Goal: Check status: Check status

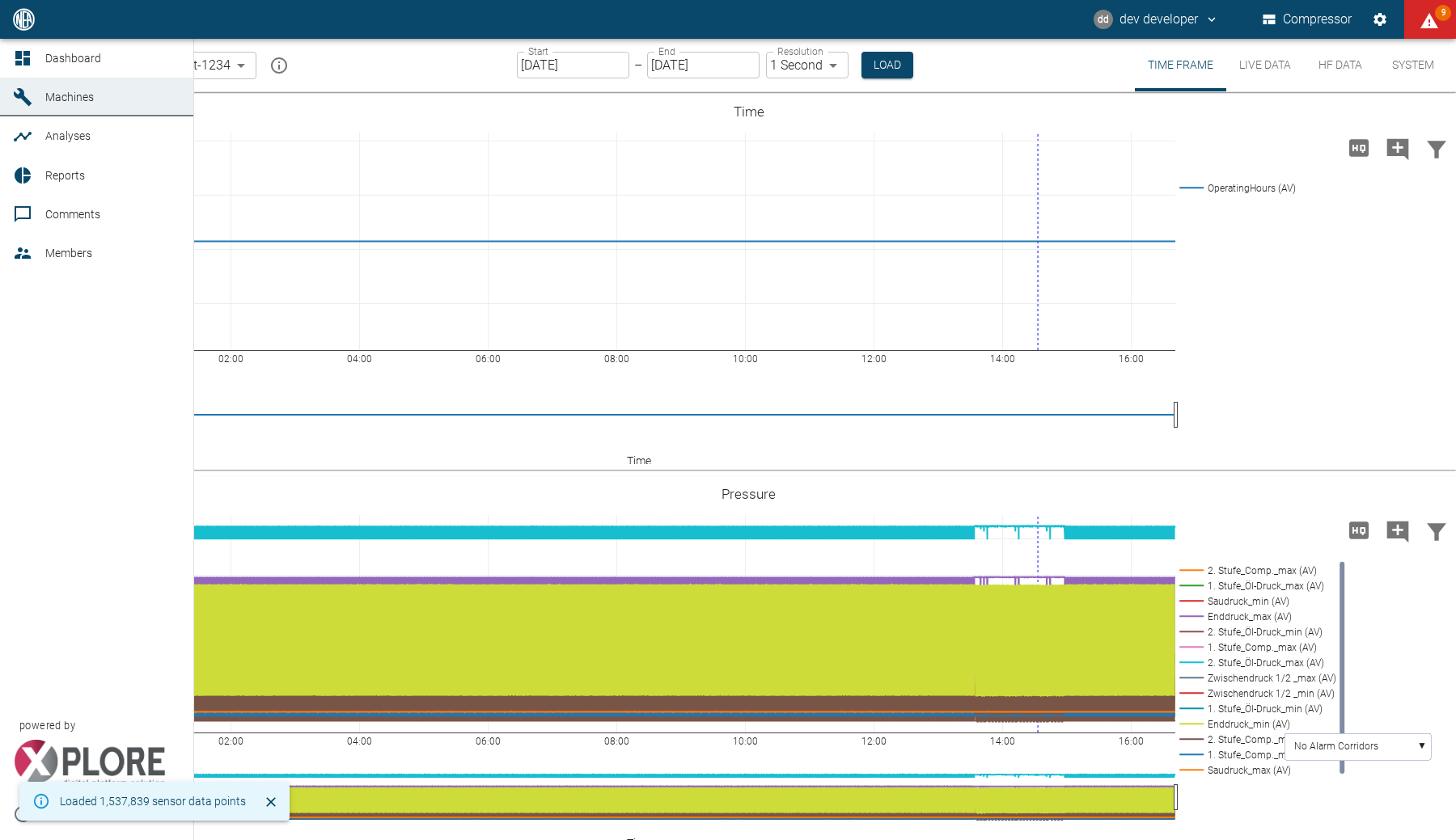
click at [39, 60] on link "Dashboard" at bounding box center [97, 58] width 193 height 39
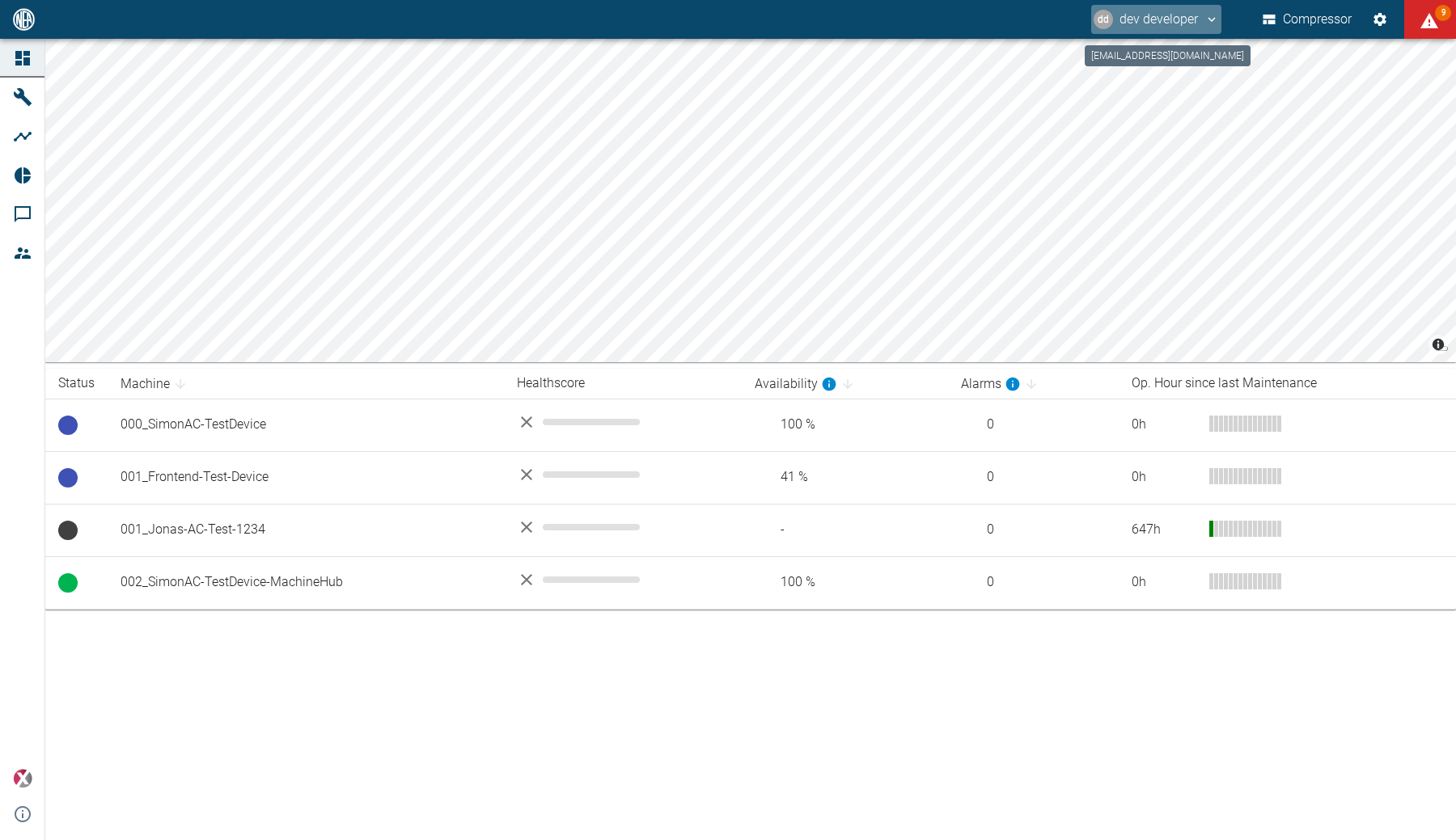
click at [1143, 26] on button "dd dev developer" at bounding box center [1156, 19] width 130 height 29
click at [1161, 55] on span "Logout" at bounding box center [1183, 65] width 47 height 19
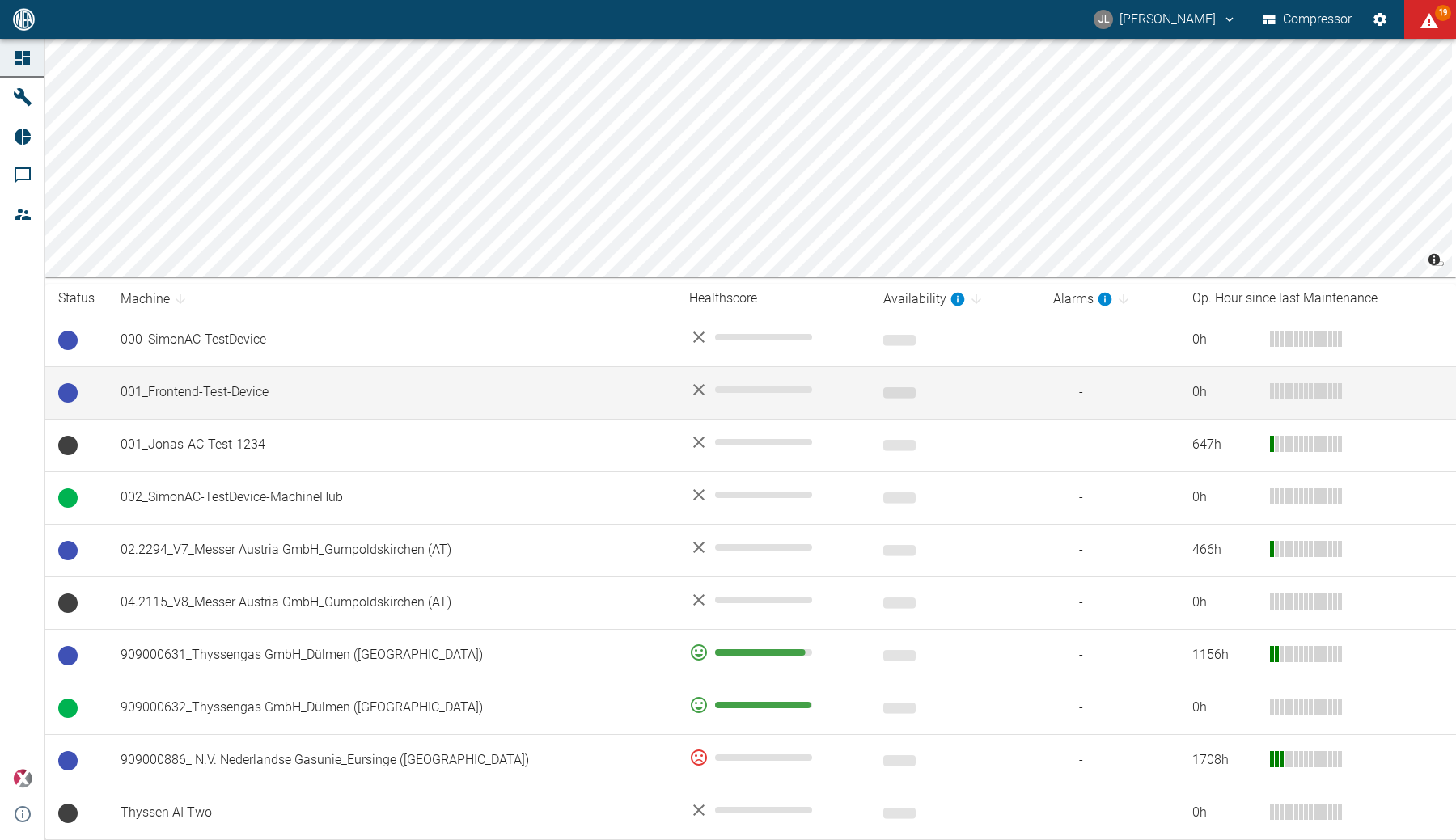
scroll to position [85, 0]
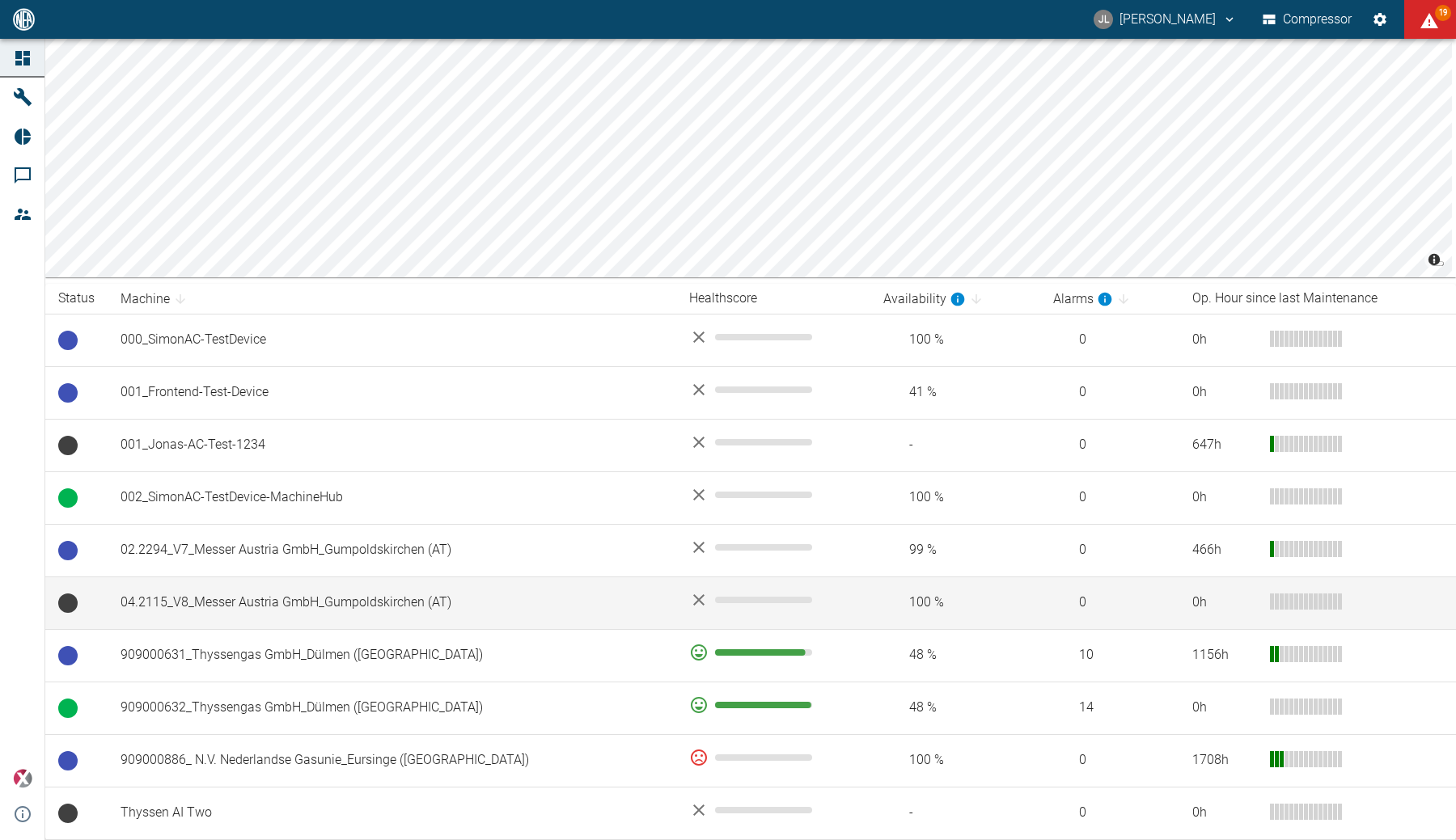
click at [222, 605] on td "04.2115_V8_Messer Austria GmbH_Gumpoldskirchen (AT)" at bounding box center [392, 602] width 569 height 53
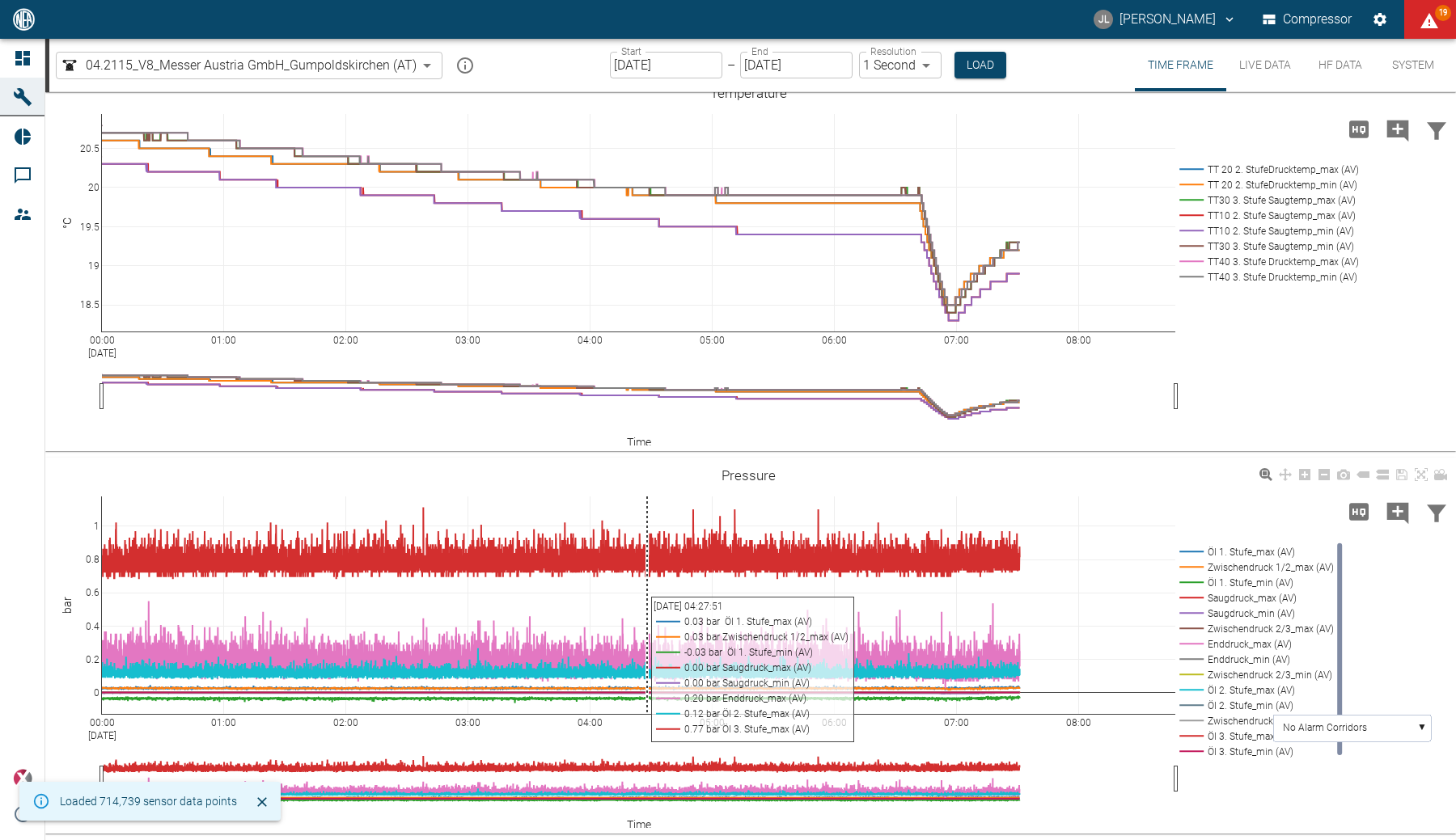
scroll to position [18, 0]
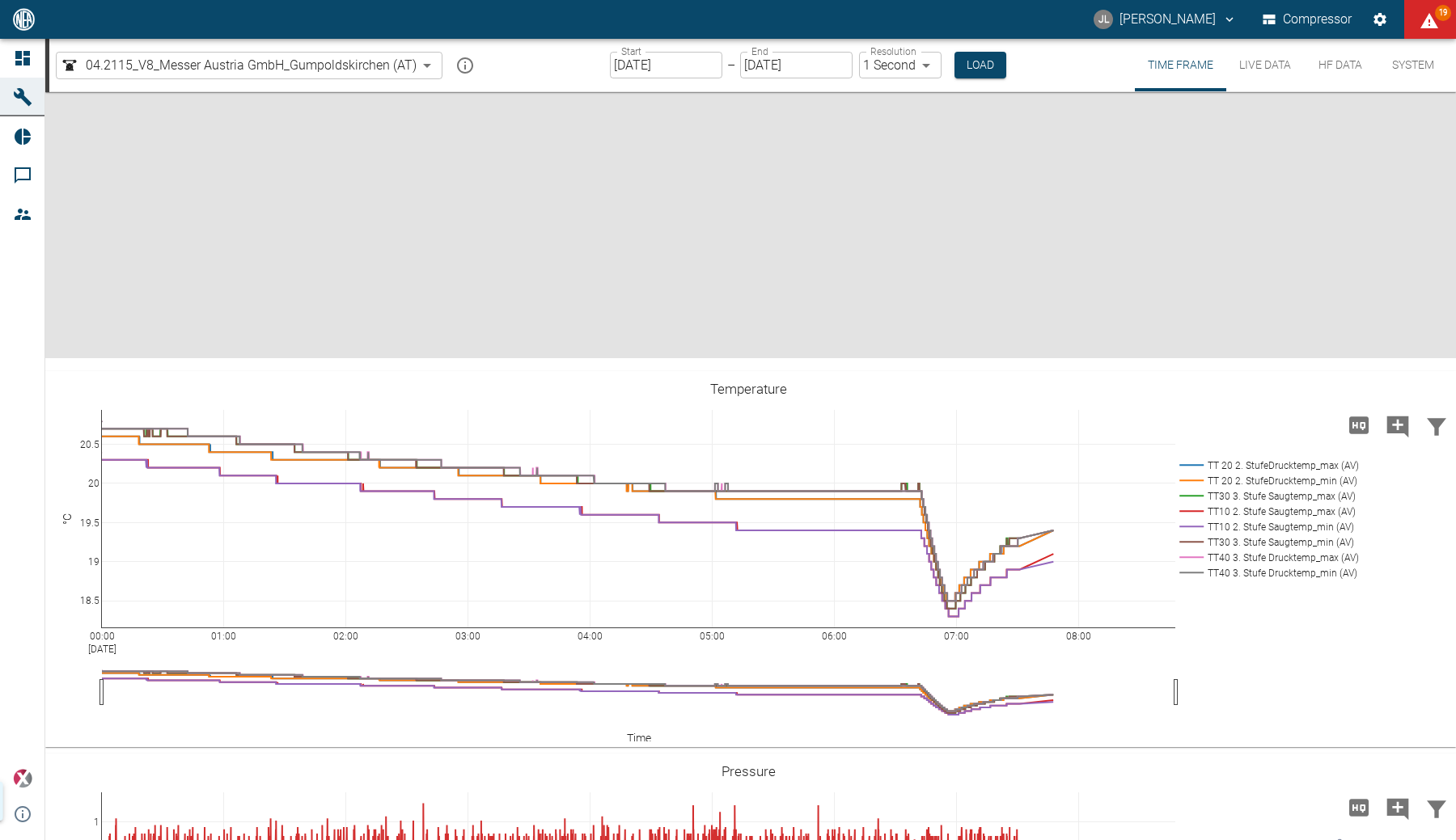
click at [627, 70] on input "[DATE]" at bounding box center [666, 65] width 113 height 27
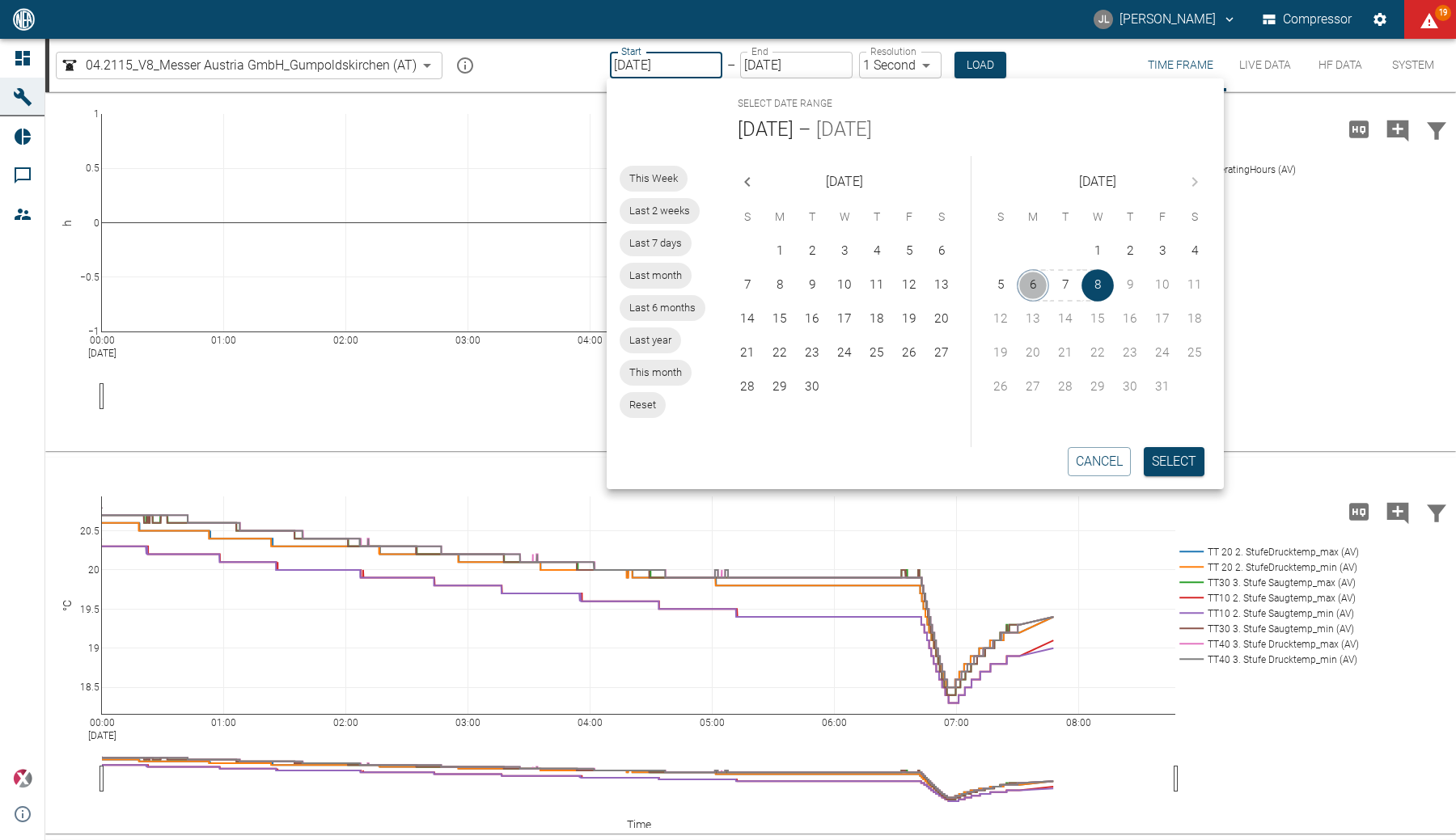
click at [1031, 291] on button "6" at bounding box center [1033, 286] width 33 height 32
type input "10/06/2025"
type input "2min"
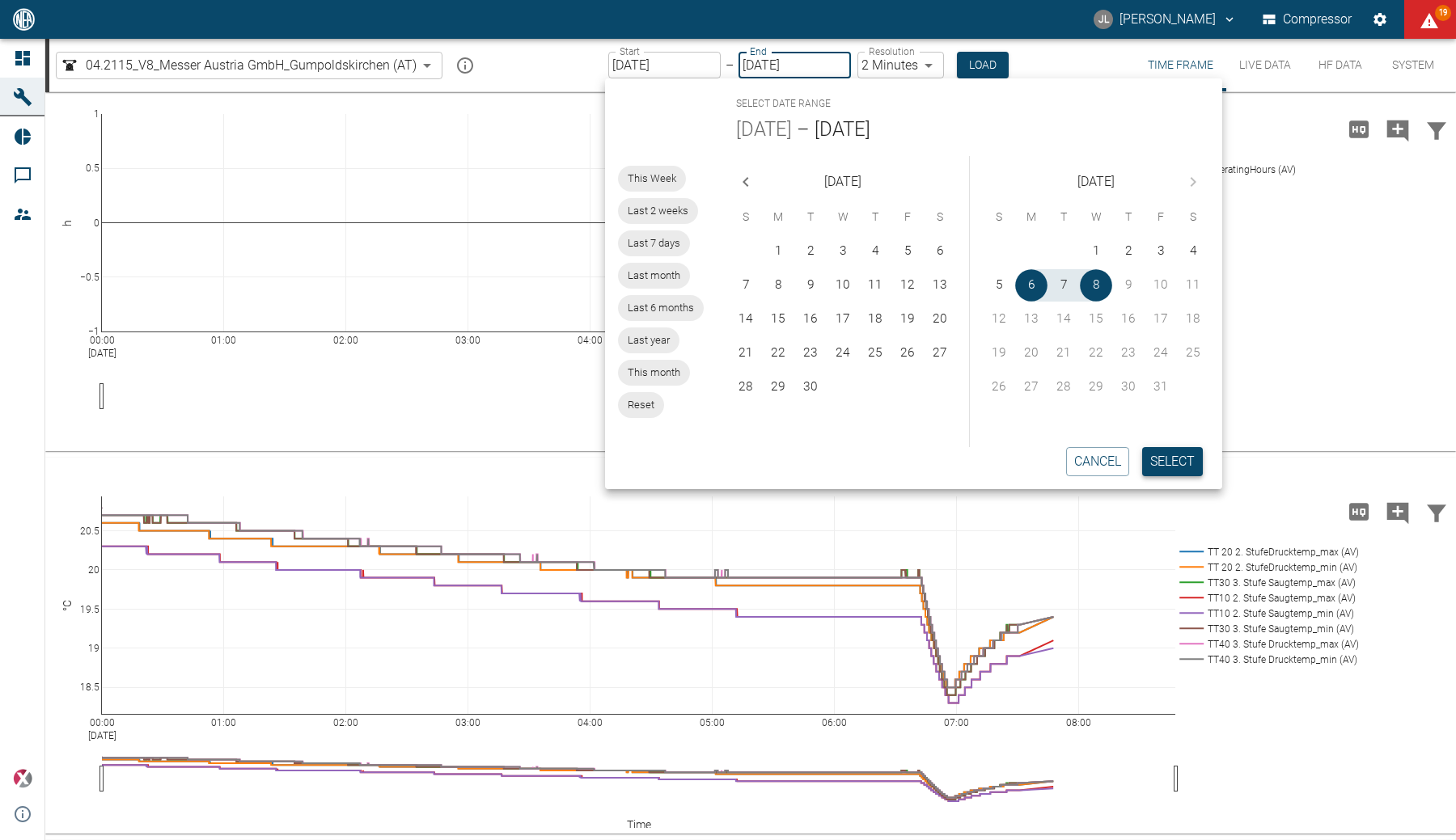
click at [1160, 453] on button "Select" at bounding box center [1172, 462] width 60 height 29
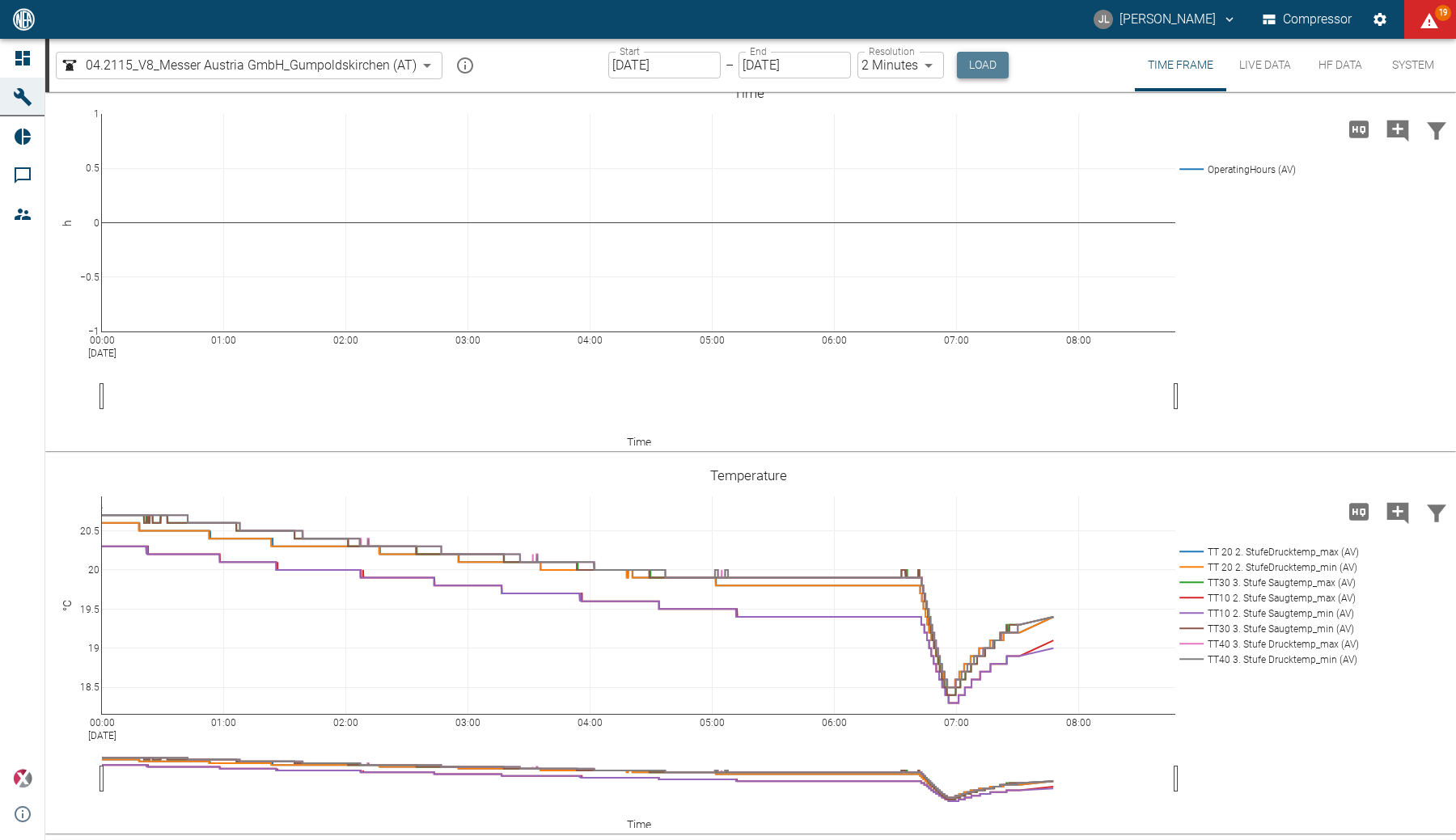
click at [970, 71] on button "Load" at bounding box center [983, 65] width 52 height 27
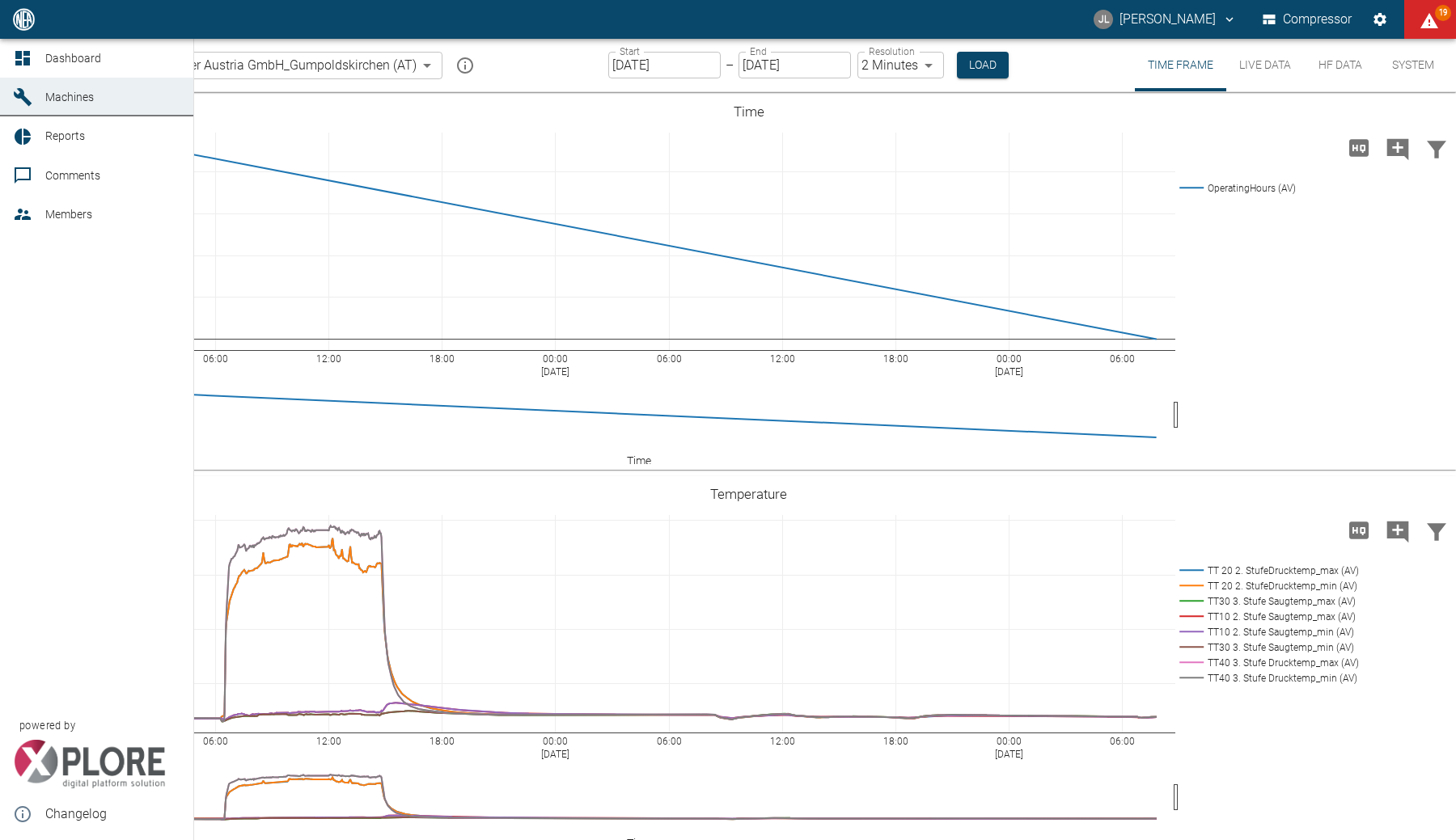
click at [27, 55] on icon at bounding box center [22, 57] width 14 height 14
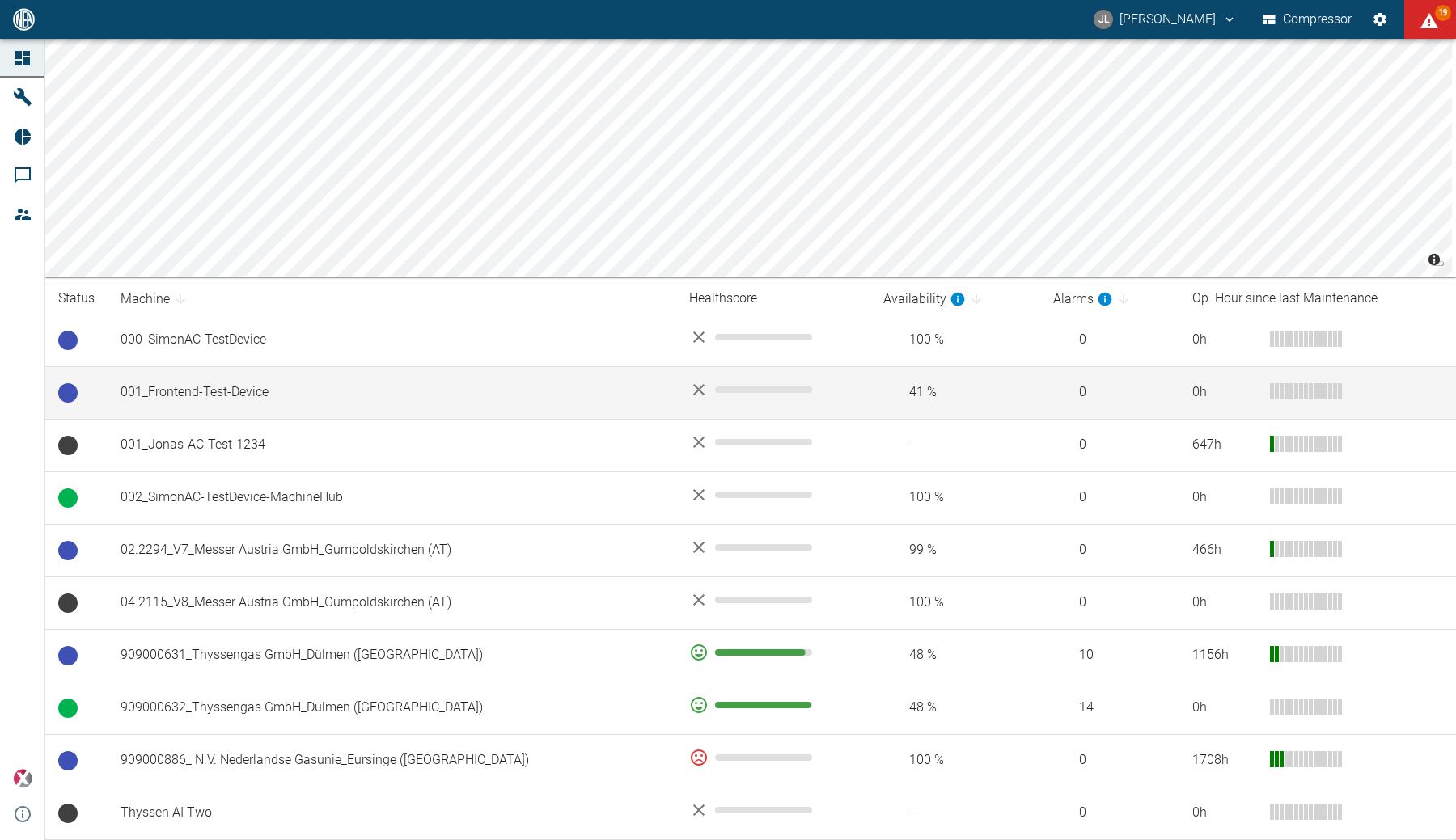
scroll to position [85, 0]
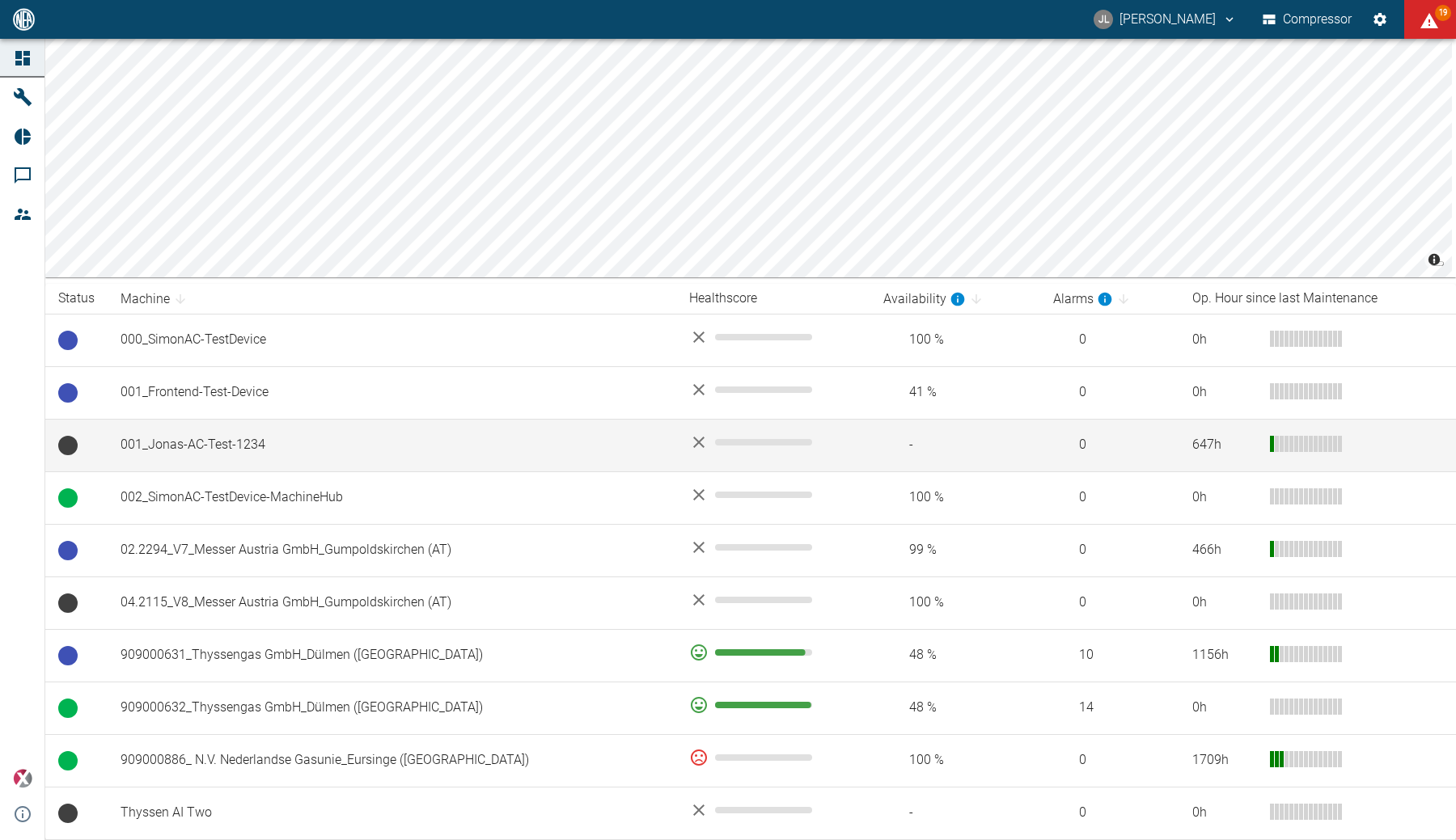
click at [197, 447] on td "001_Jonas-AC-Test-1234" at bounding box center [392, 444] width 569 height 53
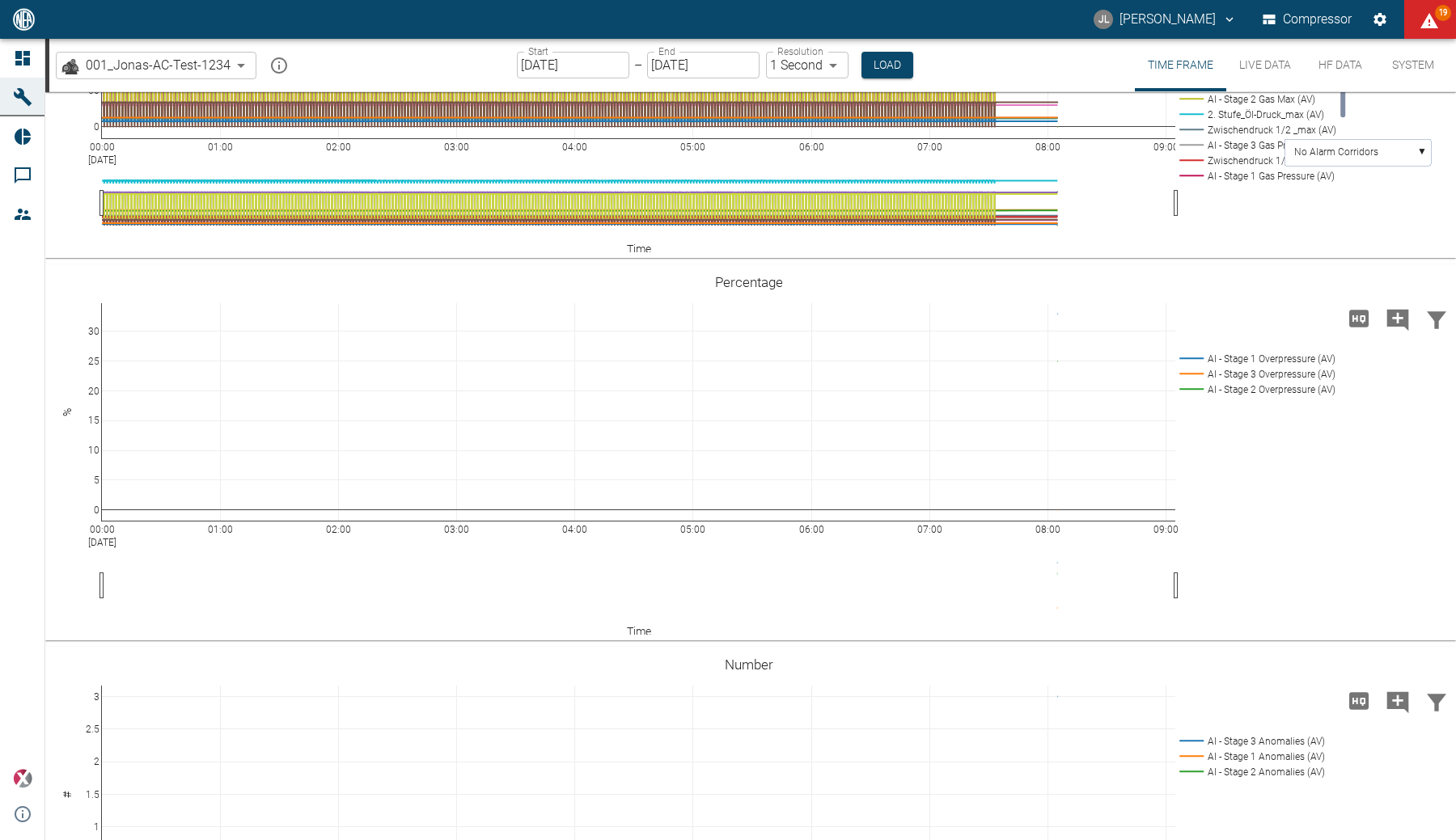
scroll to position [800, 0]
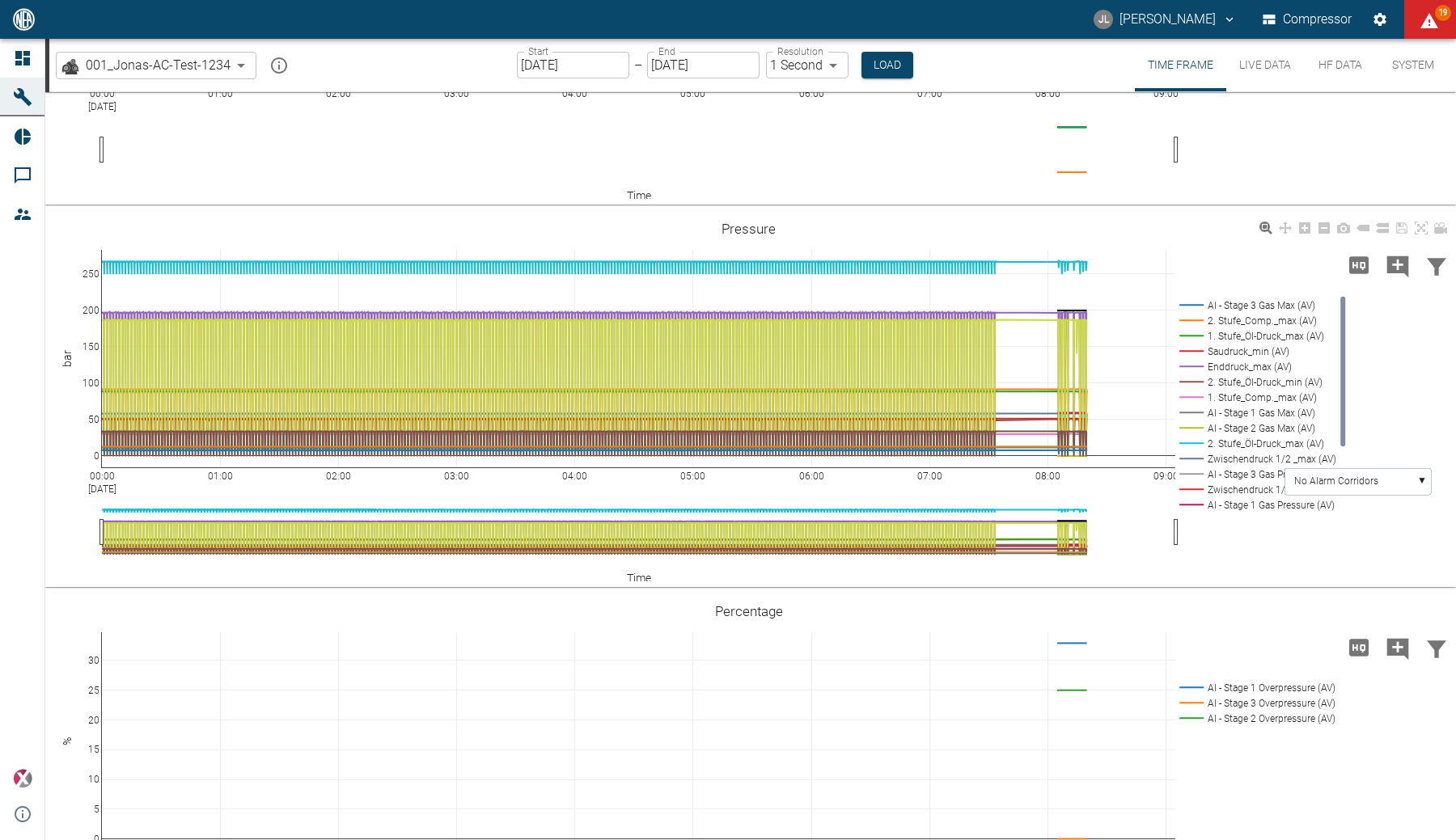
scroll to position [641, 0]
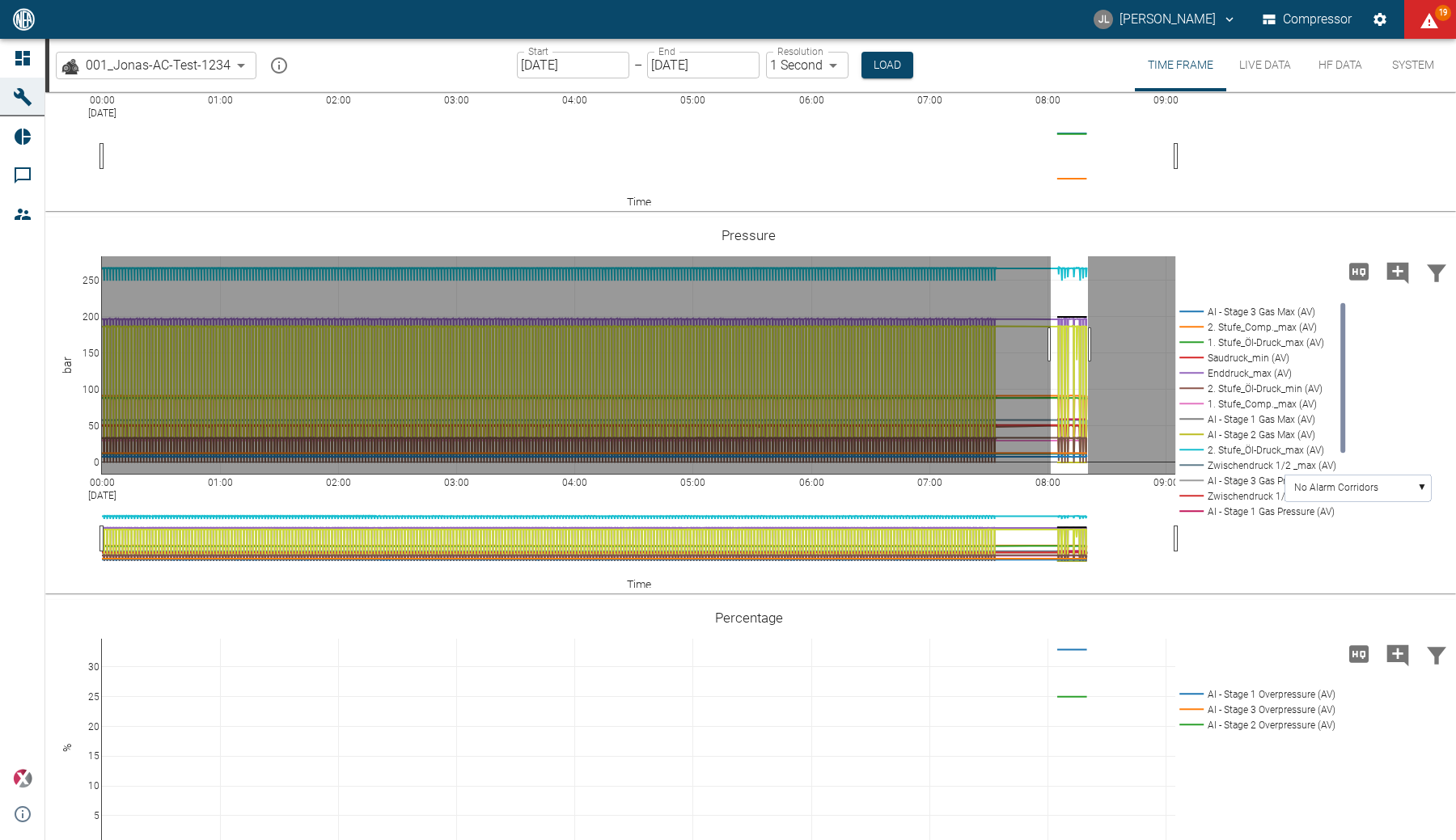
drag, startPoint x: 1051, startPoint y: 344, endPoint x: 1088, endPoint y: 344, distance: 37.0
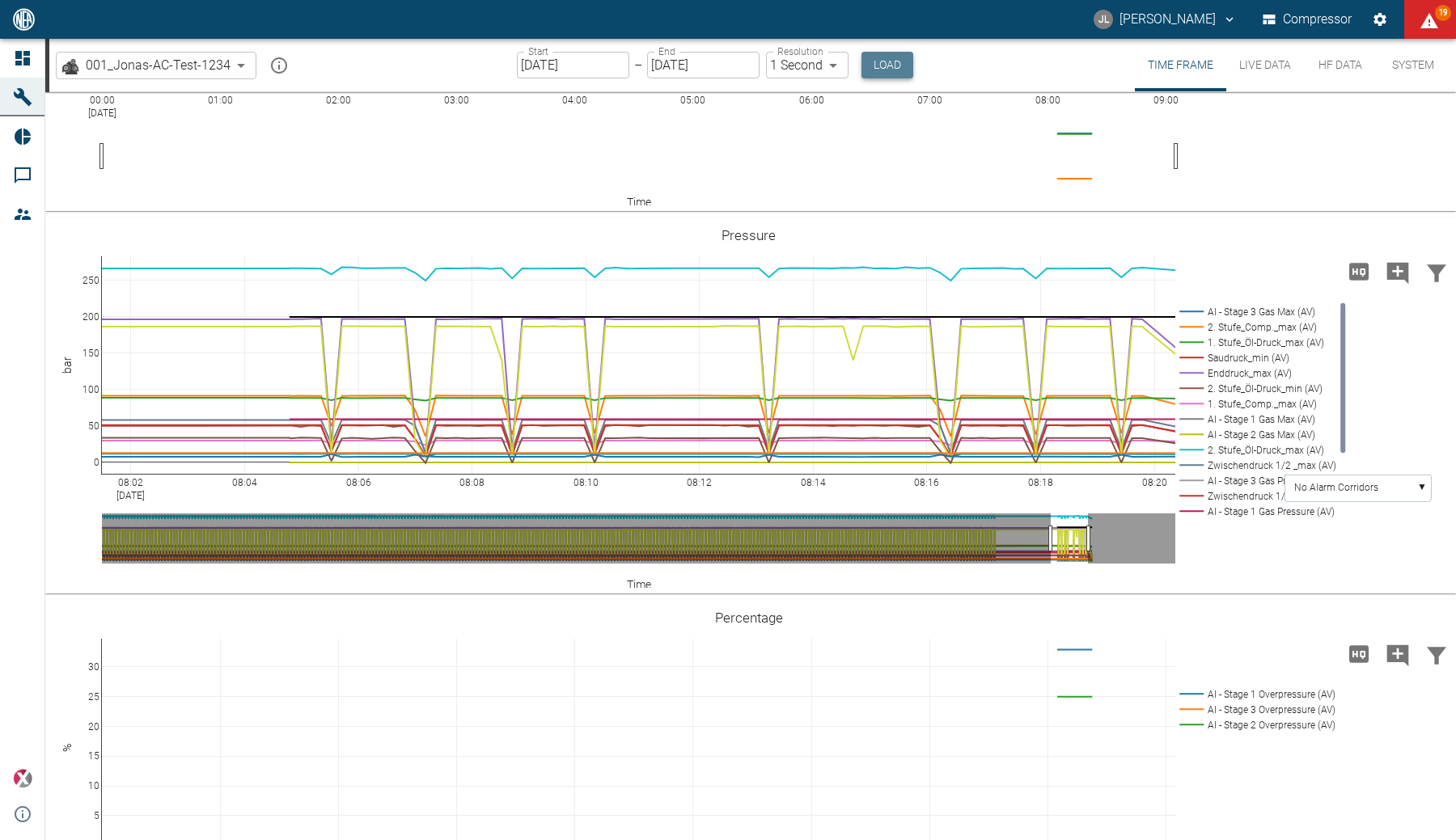
click at [882, 60] on button "Load" at bounding box center [887, 65] width 52 height 27
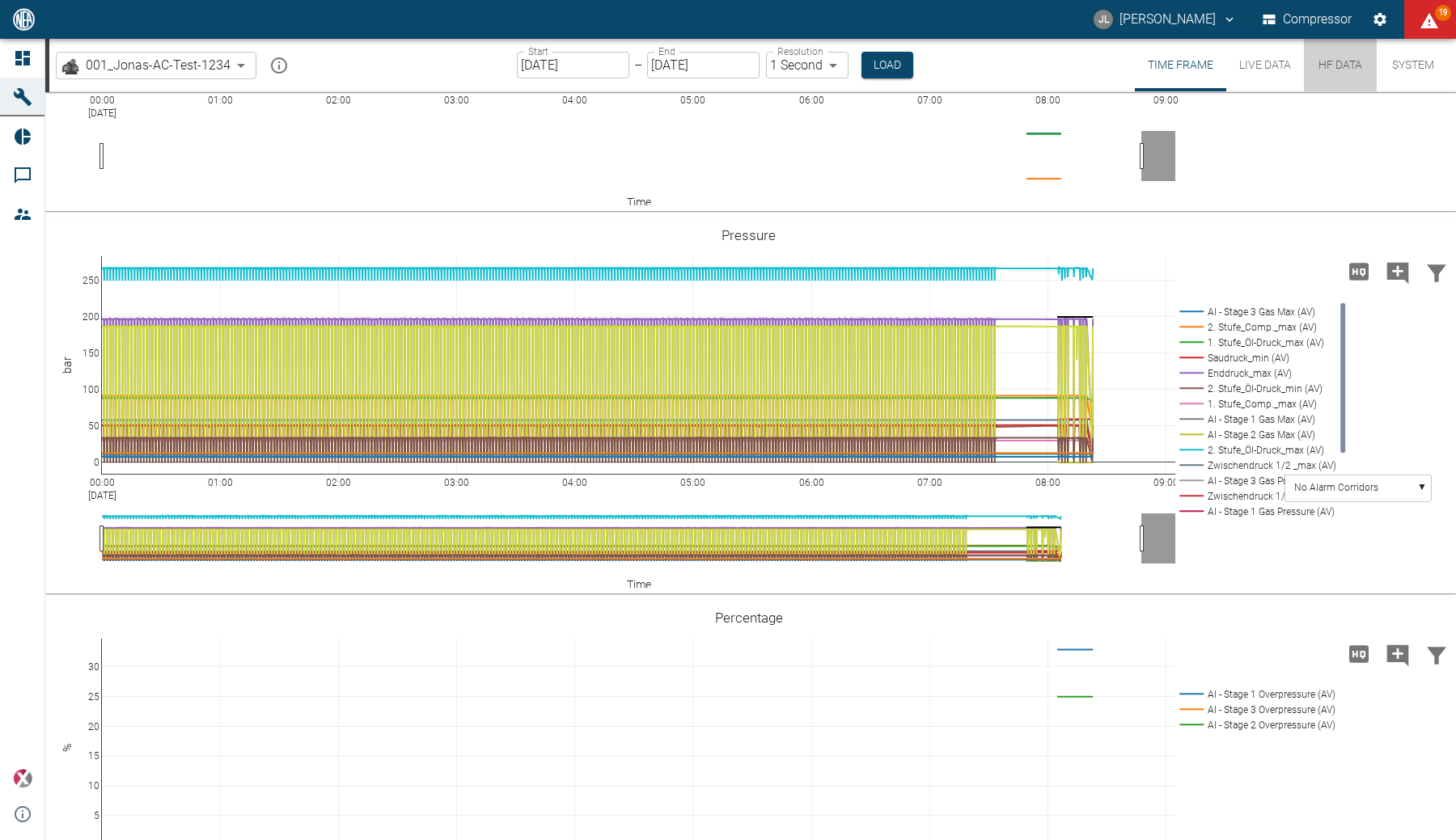
click at [1336, 75] on button "HF Data" at bounding box center [1340, 65] width 73 height 53
